Goal: Transaction & Acquisition: Purchase product/service

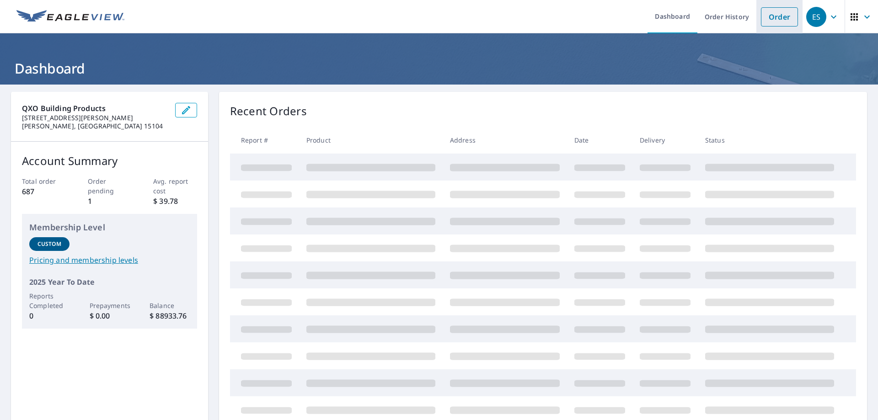
click at [769, 22] on link "Order" at bounding box center [779, 16] width 37 height 19
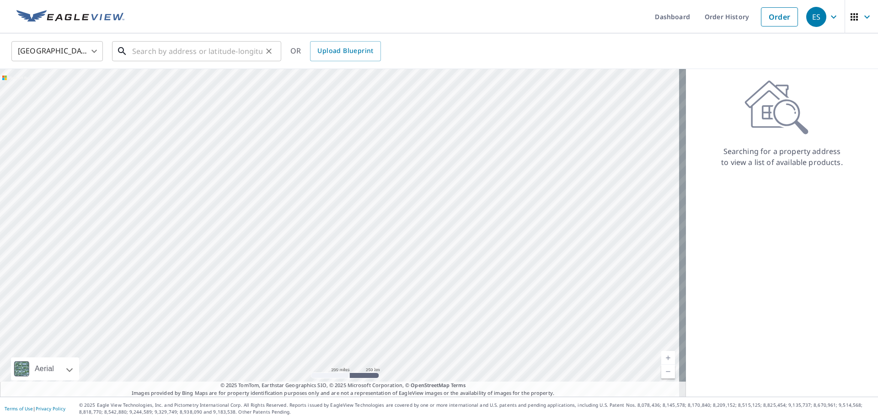
click at [170, 52] on input "text" at bounding box center [197, 51] width 130 height 26
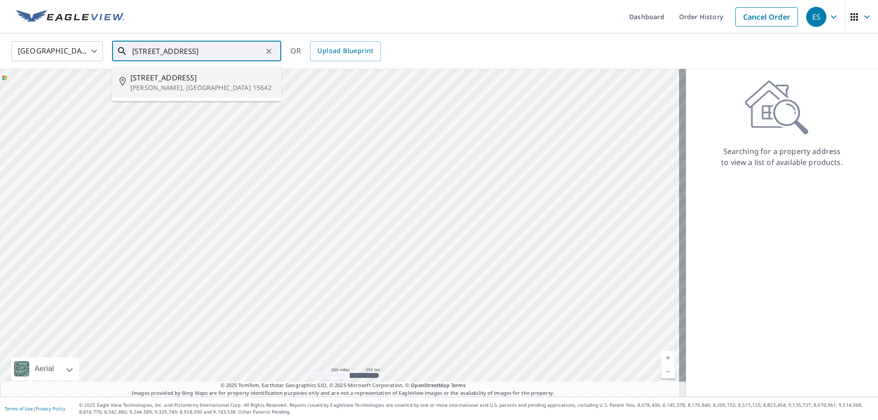
click at [195, 82] on span "[STREET_ADDRESS]" at bounding box center [202, 77] width 144 height 11
type input "[STREET_ADDRESS][PERSON_NAME]"
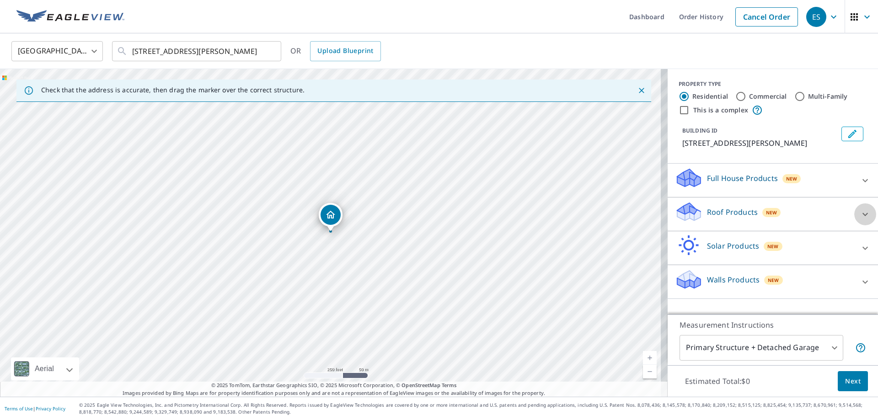
click at [860, 212] on icon at bounding box center [865, 214] width 11 height 11
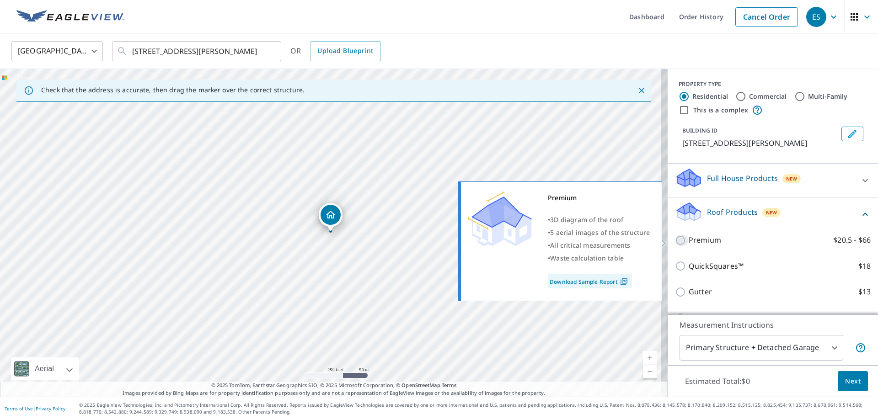
click at [676, 243] on input "Premium $20.5 - $66" at bounding box center [682, 240] width 14 height 11
checkbox input "true"
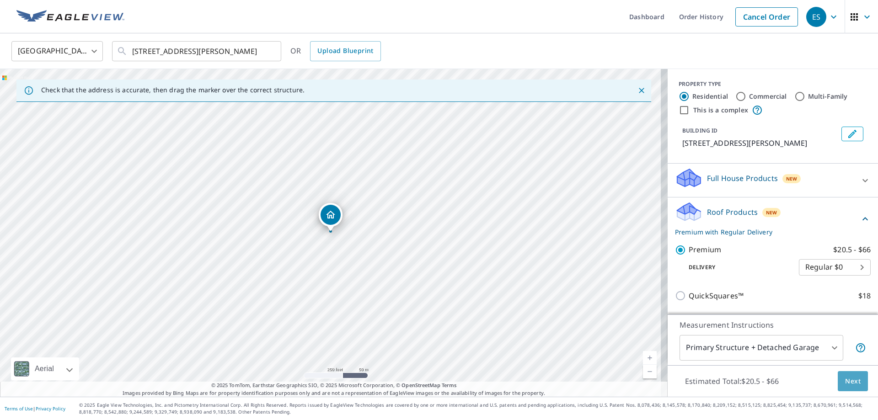
click at [850, 378] on span "Next" at bounding box center [853, 381] width 16 height 11
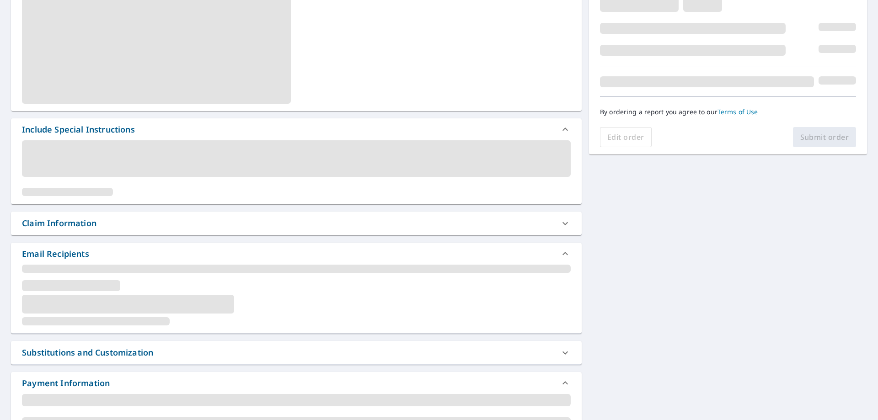
scroll to position [206, 0]
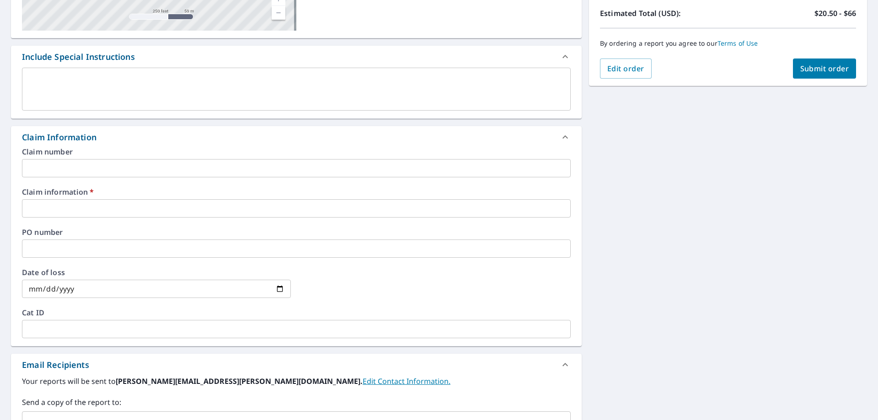
click at [335, 264] on div "Claim number ​ Claim information   * ​ PO number ​ Date of loss ​ Cat ID ​" at bounding box center [296, 247] width 571 height 198
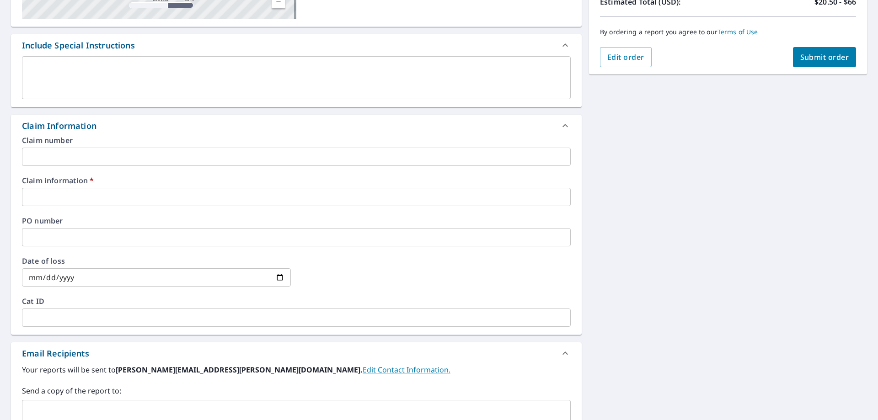
click at [169, 193] on input "text" at bounding box center [296, 197] width 549 height 18
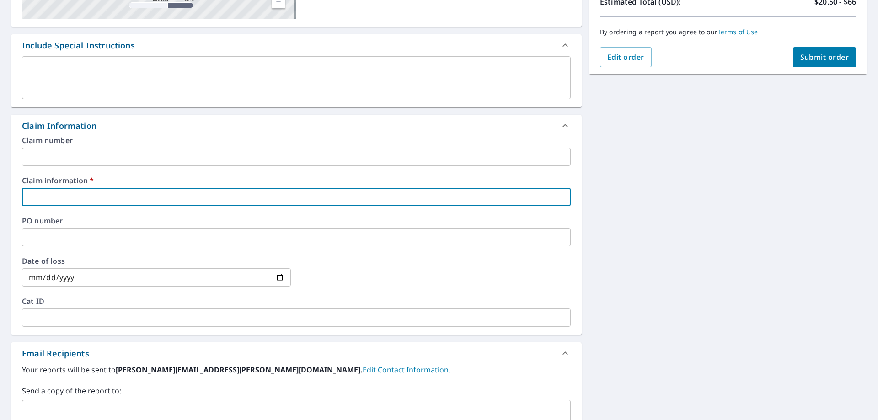
type input "na"
checkbox input "true"
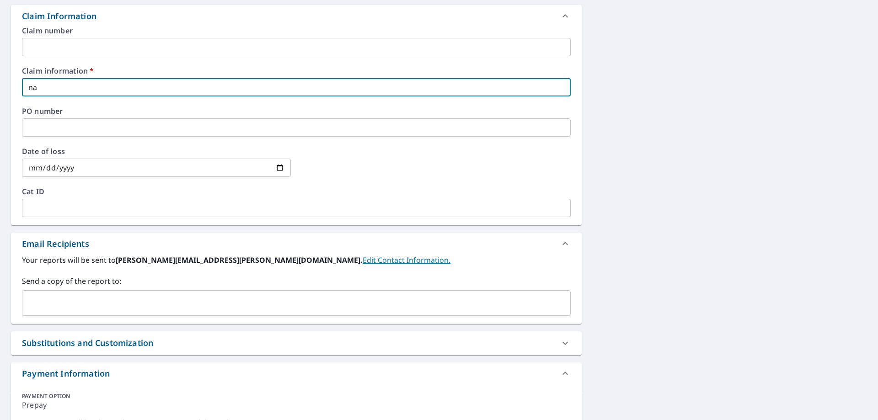
scroll to position [384, 0]
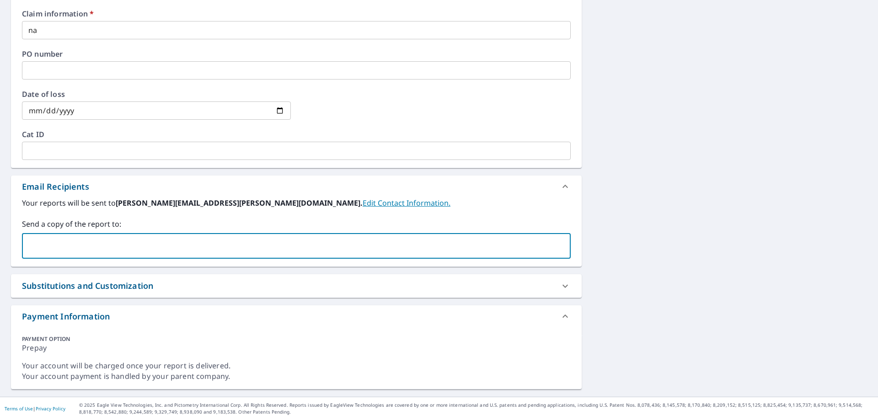
click at [50, 243] on input "text" at bounding box center [289, 245] width 527 height 17
paste input "[EMAIL_ADDRESS][DOMAIN_NAME]"
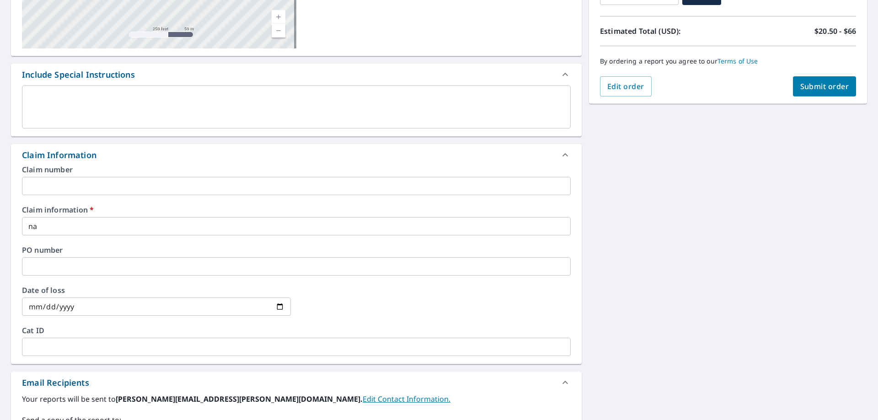
scroll to position [0, 0]
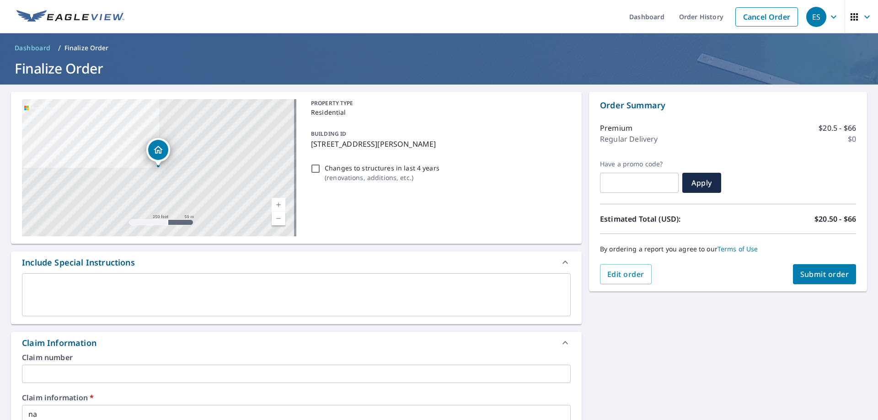
type input "[EMAIL_ADDRESS][DOMAIN_NAME]"
click at [805, 269] on button "Submit order" at bounding box center [825, 274] width 64 height 20
checkbox input "true"
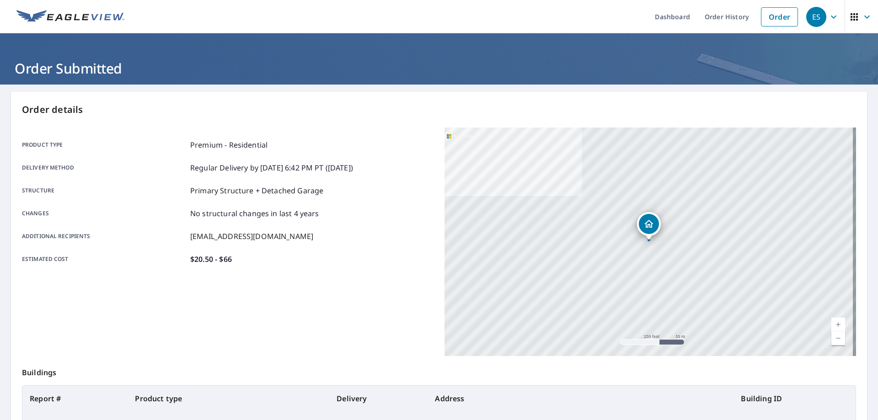
click at [828, 19] on icon "button" at bounding box center [833, 16] width 11 height 11
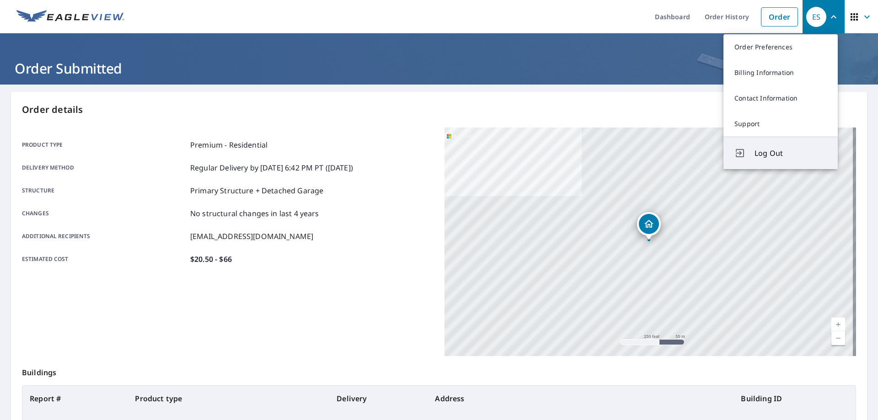
click at [776, 151] on span "Log Out" at bounding box center [790, 153] width 72 height 11
